Goal: Transaction & Acquisition: Purchase product/service

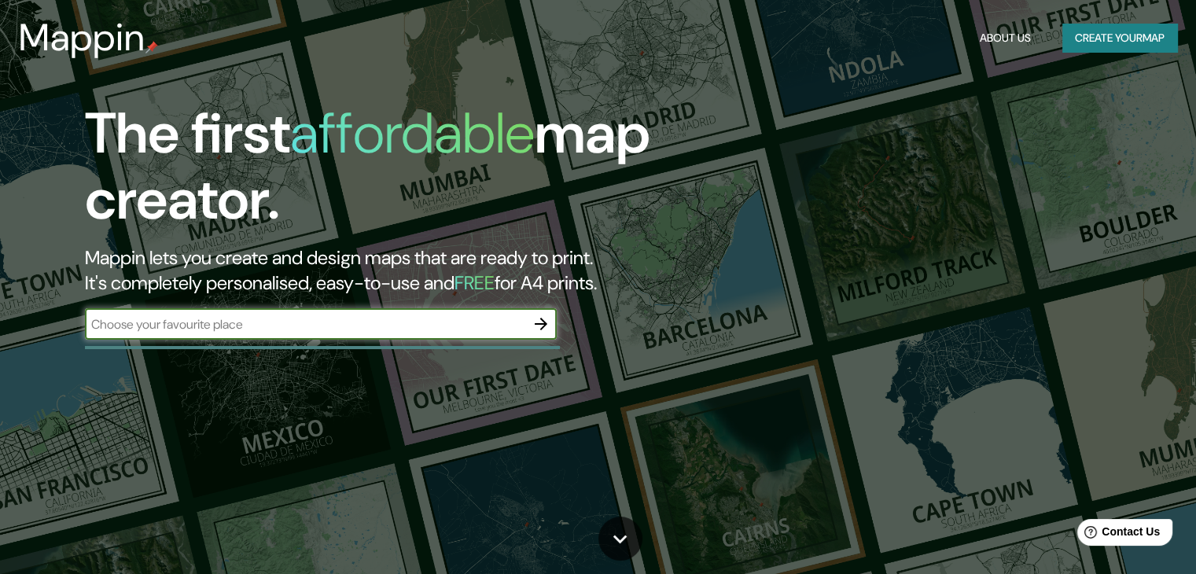
click at [333, 329] on input "text" at bounding box center [305, 324] width 440 height 18
type input "[GEOGRAPHIC_DATA]"
click at [538, 322] on icon "button" at bounding box center [541, 324] width 19 height 19
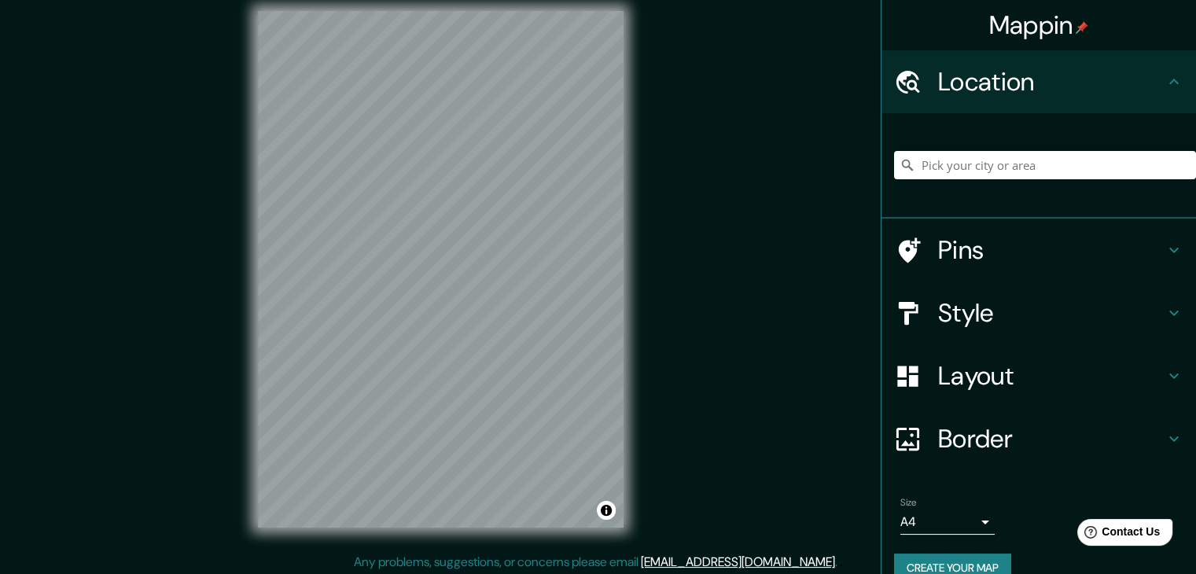
scroll to position [18, 0]
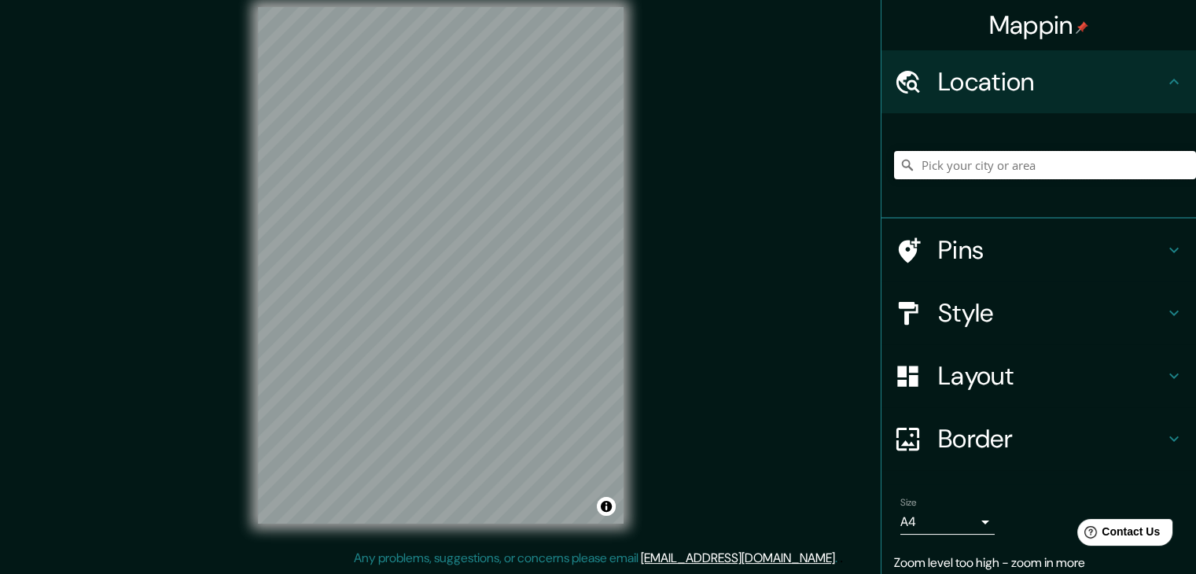
click at [1044, 164] on input "Pick your city or area" at bounding box center [1045, 165] width 302 height 28
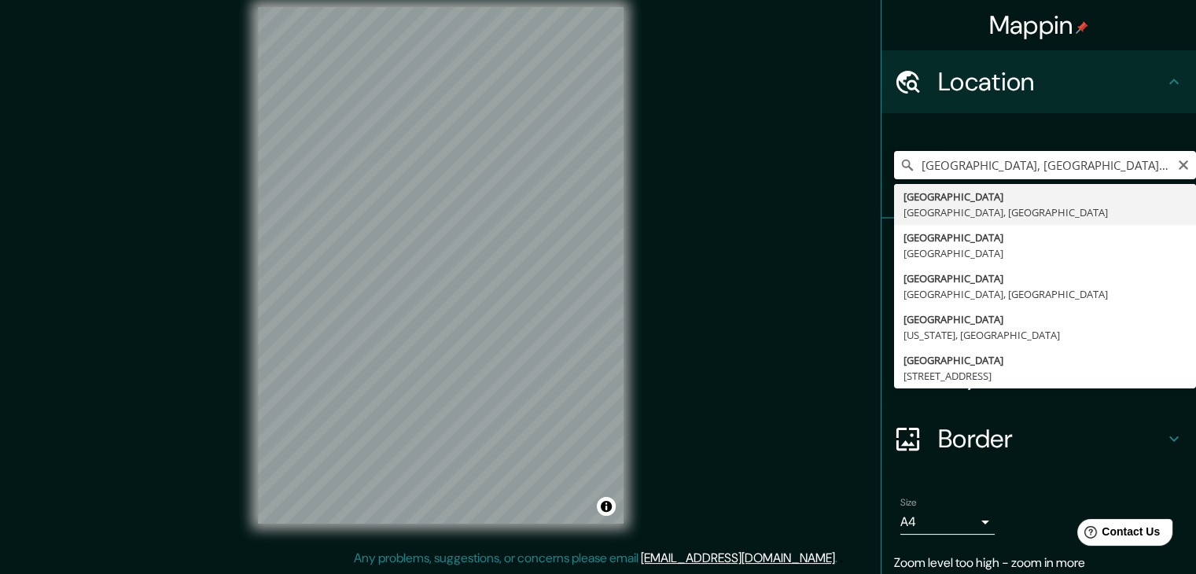
type input "[GEOGRAPHIC_DATA], [GEOGRAPHIC_DATA], [GEOGRAPHIC_DATA]"
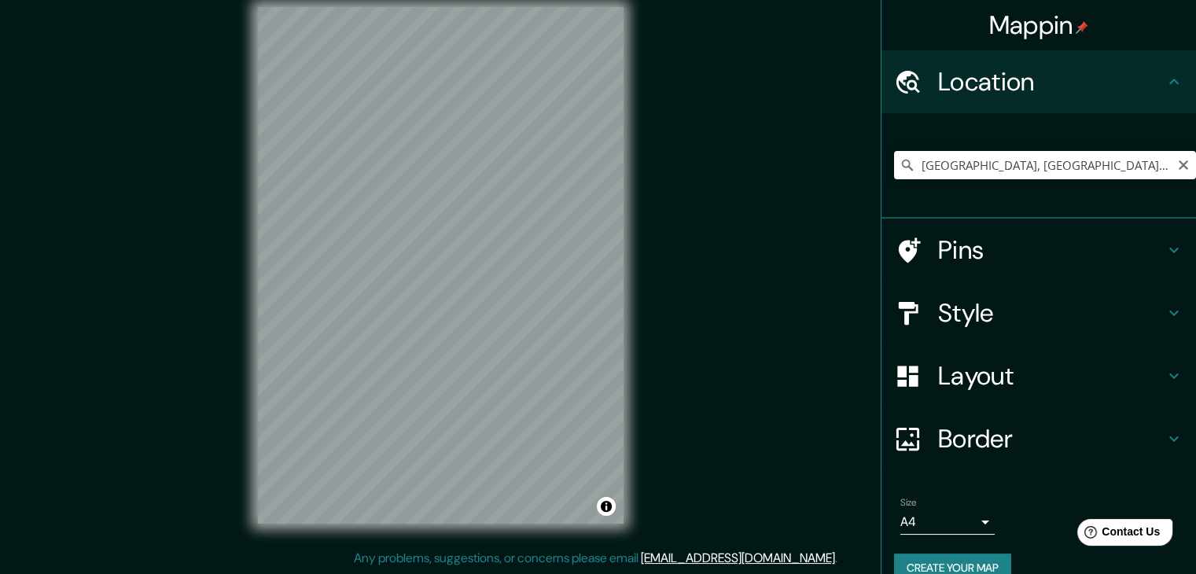
click at [1038, 447] on h4 "Border" at bounding box center [1051, 438] width 226 height 31
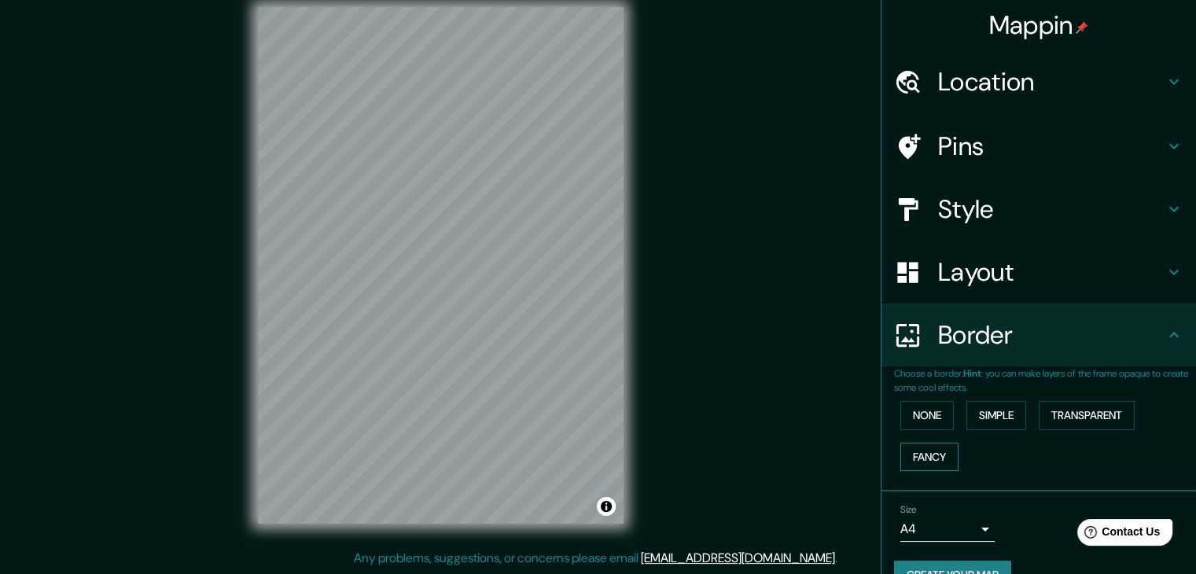
click at [941, 458] on button "Fancy" at bounding box center [929, 457] width 58 height 29
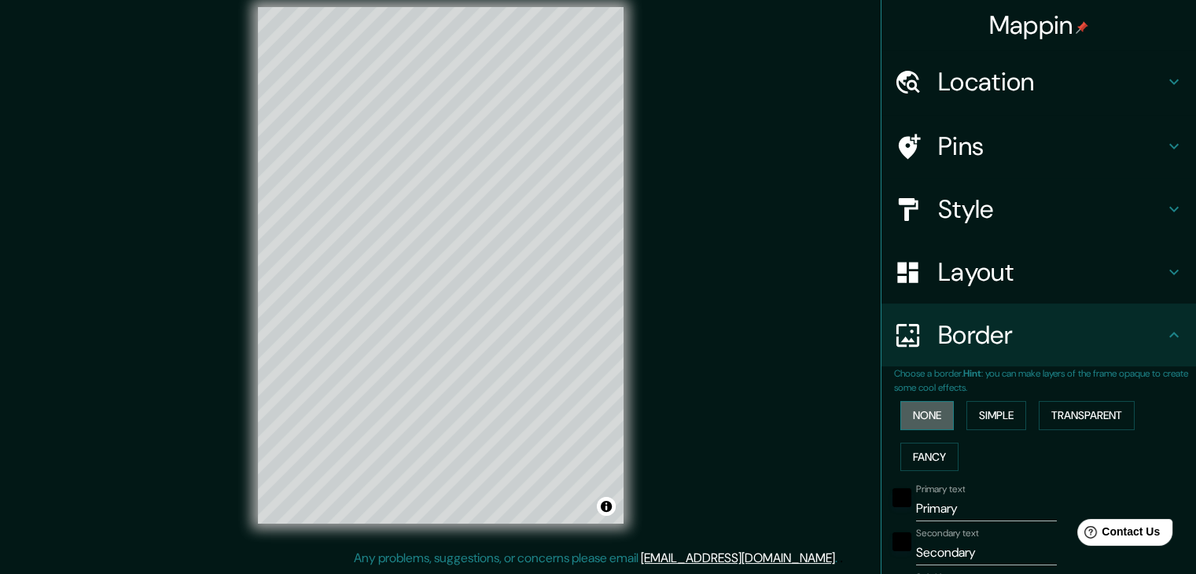
click at [912, 418] on button "None" at bounding box center [926, 415] width 53 height 29
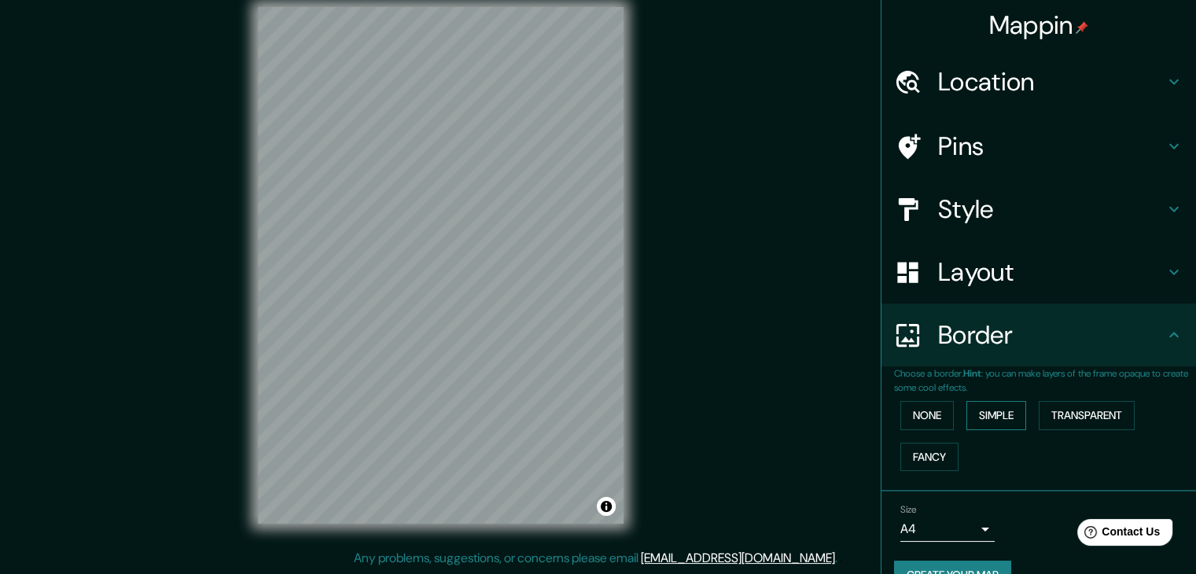
click at [994, 410] on button "Simple" at bounding box center [996, 415] width 60 height 29
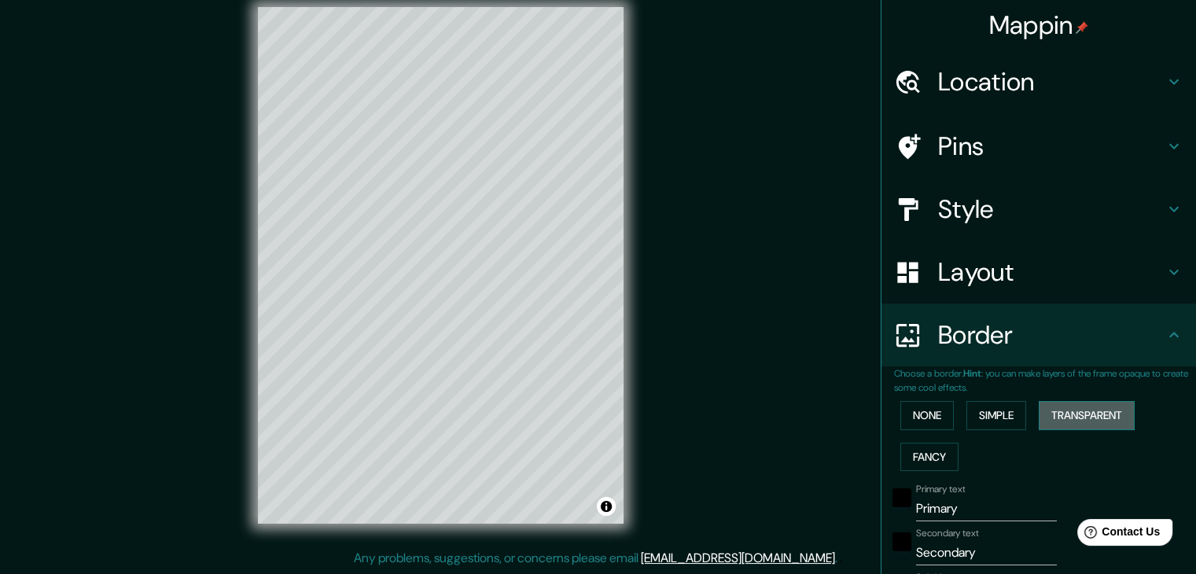
click at [1070, 416] on button "Transparent" at bounding box center [1087, 415] width 96 height 29
click at [922, 416] on button "None" at bounding box center [926, 415] width 53 height 29
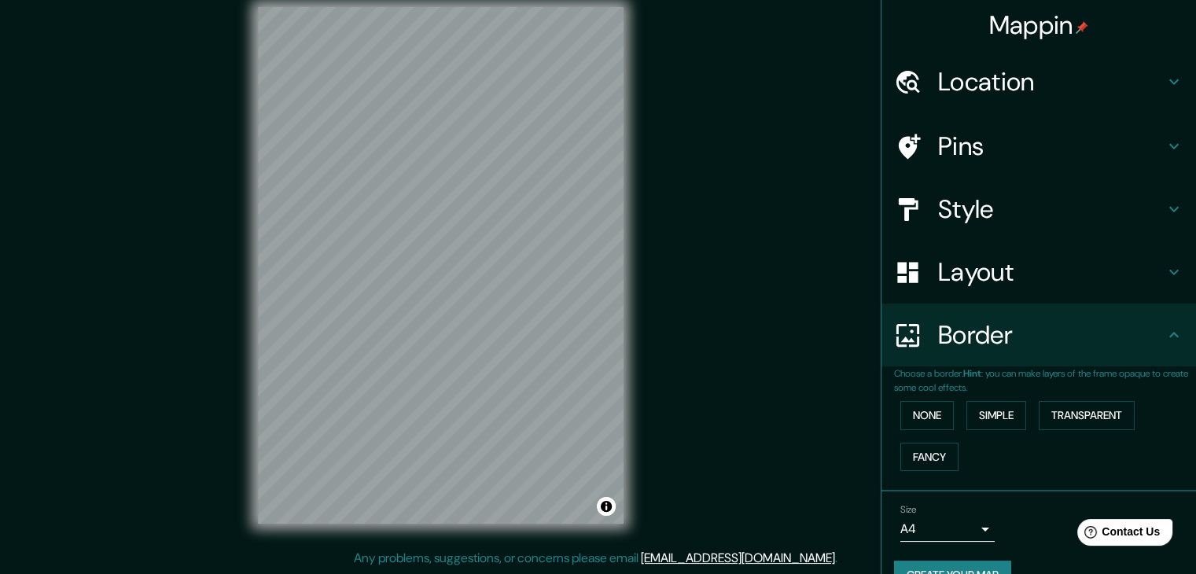
click at [999, 256] on h4 "Layout" at bounding box center [1051, 271] width 226 height 31
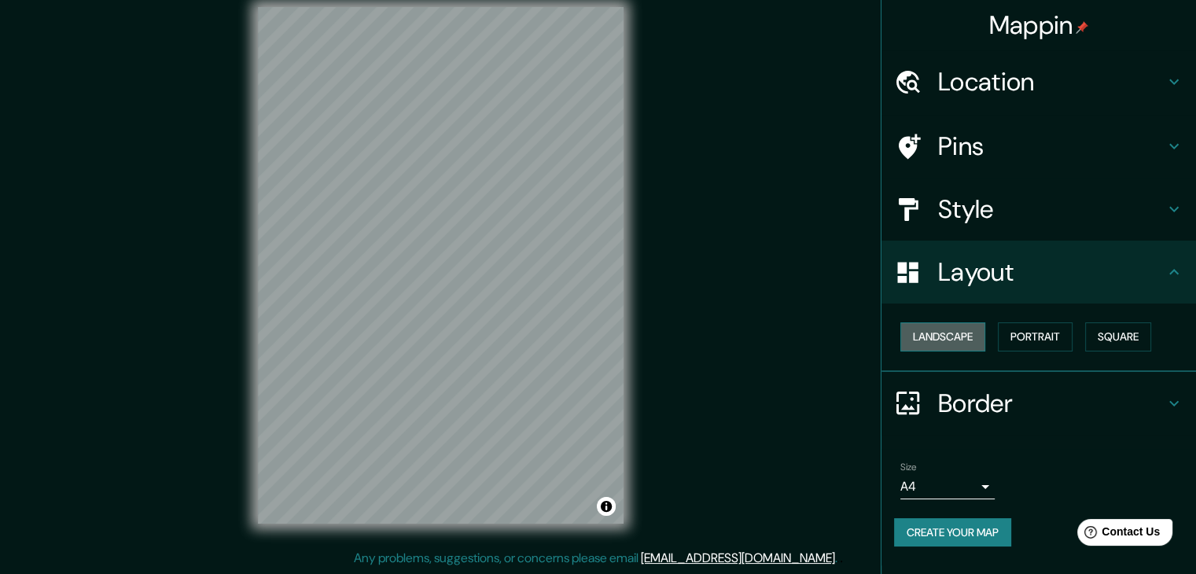
click at [966, 334] on button "Landscape" at bounding box center [942, 336] width 85 height 29
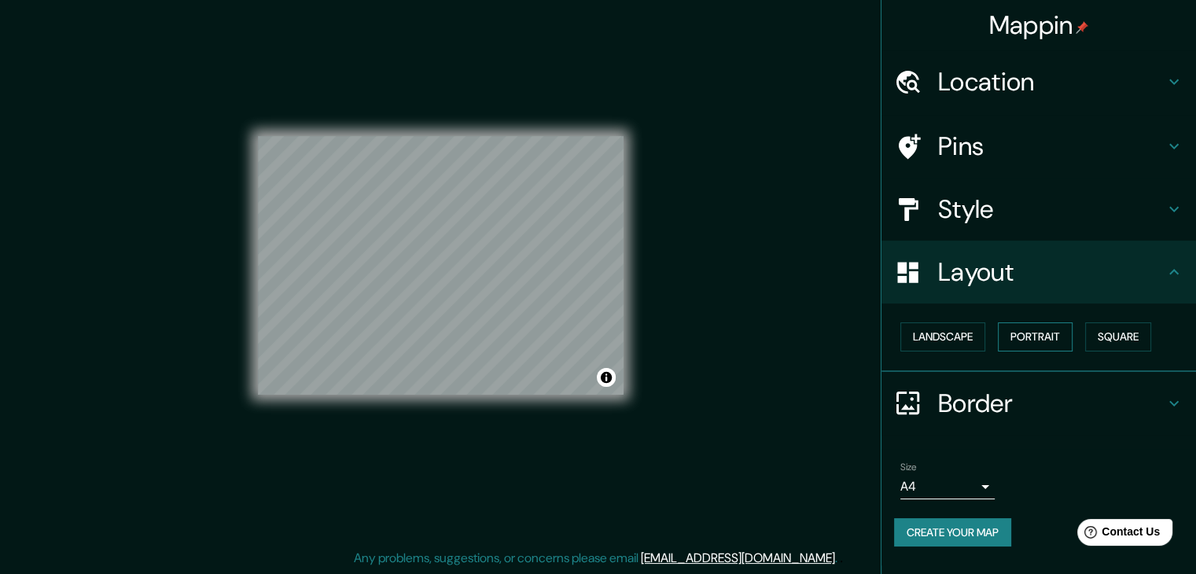
click at [1051, 340] on button "Portrait" at bounding box center [1035, 336] width 75 height 29
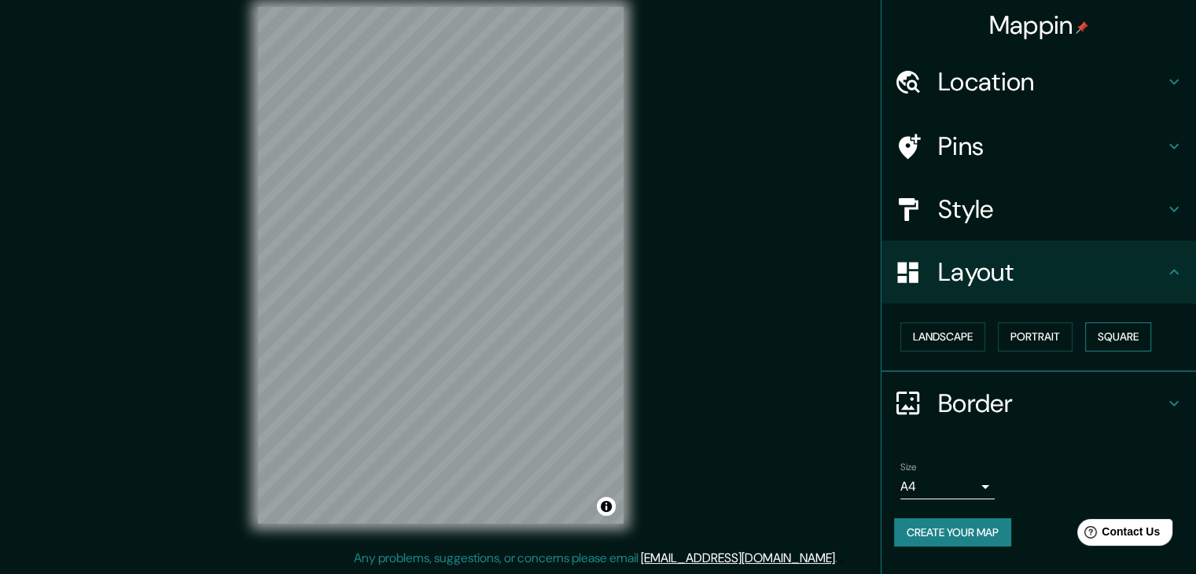
click at [1149, 344] on button "Square" at bounding box center [1118, 336] width 66 height 29
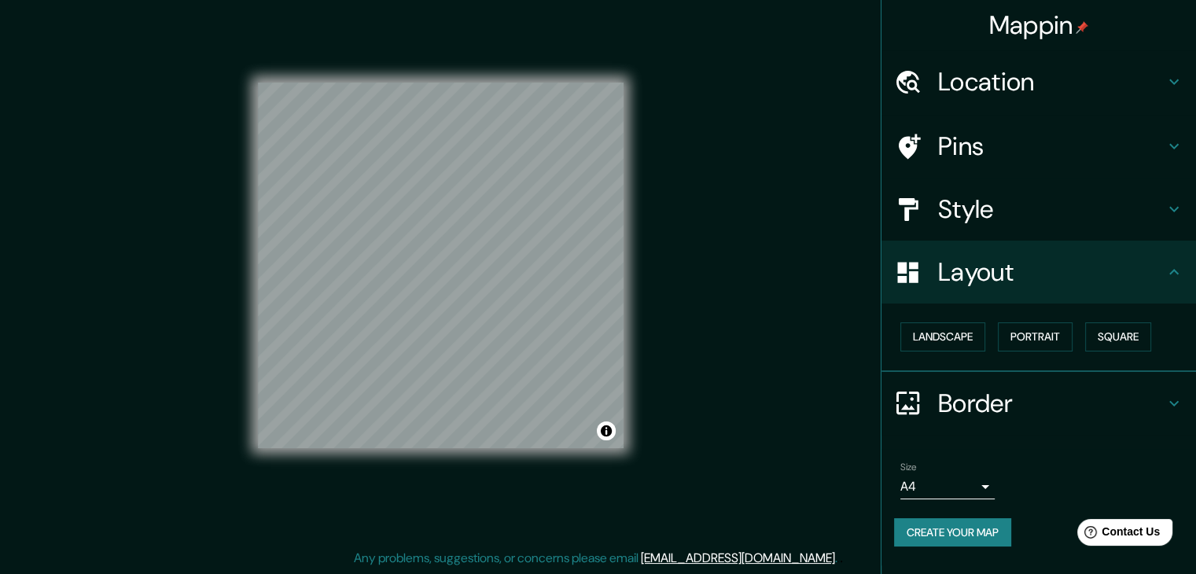
click at [984, 530] on button "Create your map" at bounding box center [952, 532] width 117 height 29
